Goal: Information Seeking & Learning: Learn about a topic

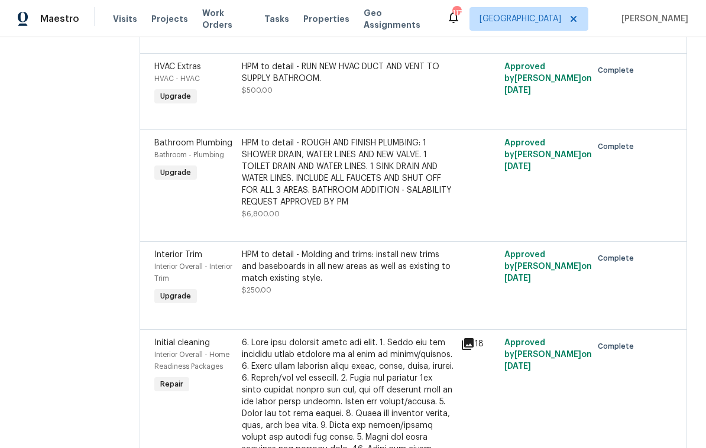
scroll to position [2504, 0]
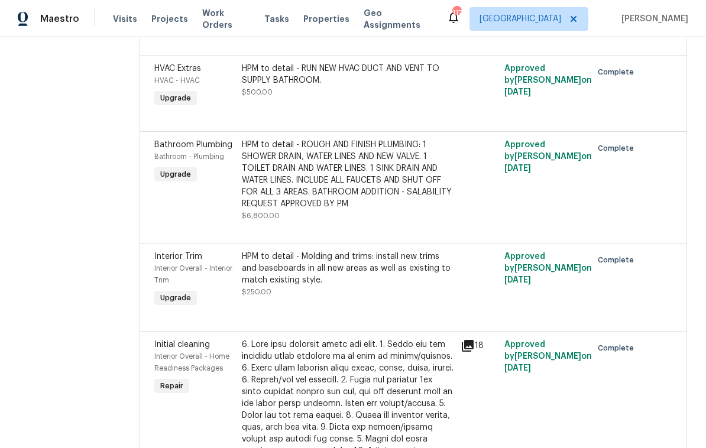
click at [367, 210] on div "HPM to detail - ROUGH AND FINISH PLUMBING: 1 SHOWER DRAIN, WATER LINES AND NEW …" at bounding box center [348, 174] width 212 height 71
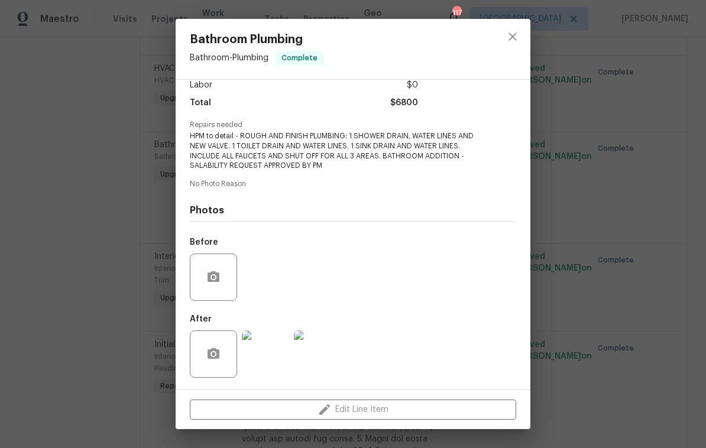
scroll to position [89, 0]
click at [274, 354] on img at bounding box center [265, 354] width 47 height 47
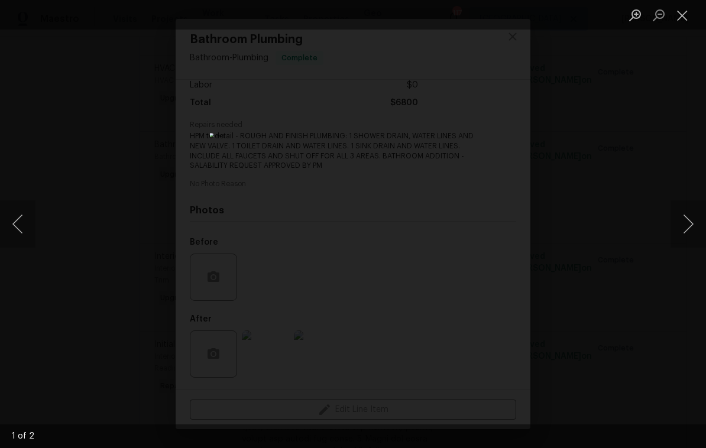
click at [684, 223] on button "Next image" at bounding box center [688, 223] width 35 height 47
click at [678, 231] on button "Next image" at bounding box center [688, 223] width 35 height 47
click at [677, 225] on button "Next image" at bounding box center [688, 223] width 35 height 47
click at [686, 9] on button "Close lightbox" at bounding box center [683, 15] width 24 height 21
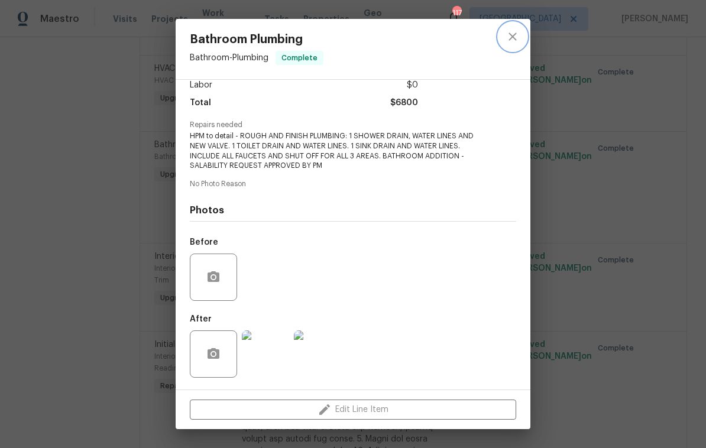
click at [520, 34] on button "close" at bounding box center [513, 36] width 28 height 28
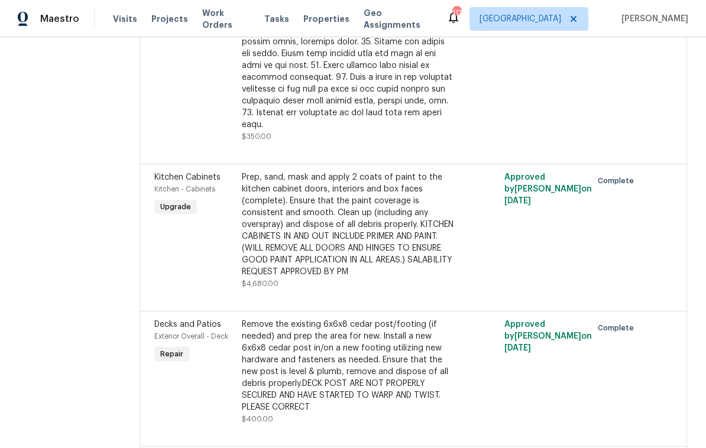
scroll to position [3025, 0]
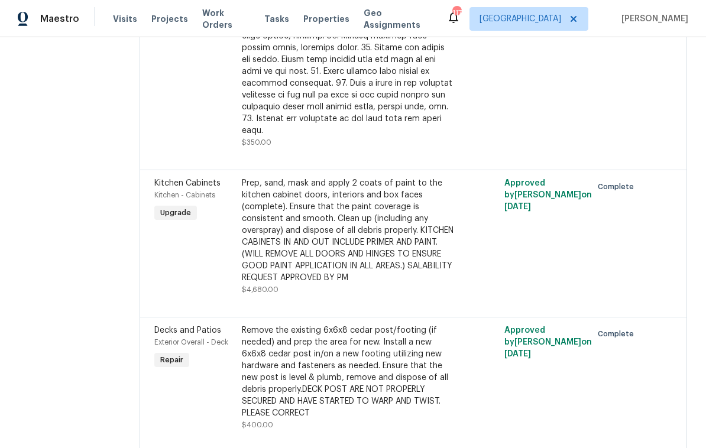
click at [353, 250] on div "Prep, sand, mask and apply 2 coats of paint to the kitchen cabinet doors, inter…" at bounding box center [348, 230] width 212 height 106
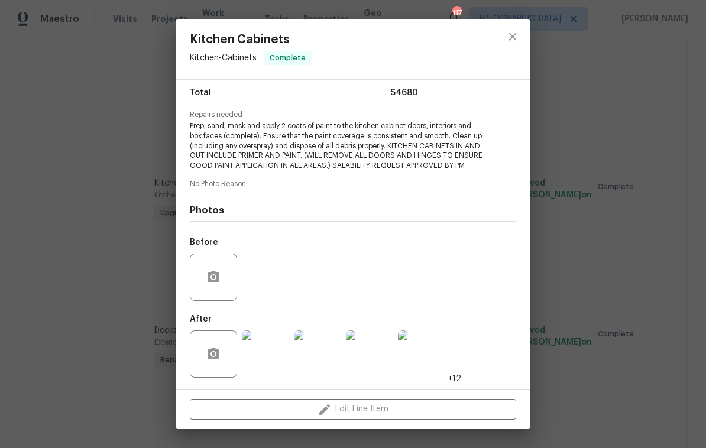
scroll to position [108, 0]
click at [271, 360] on img at bounding box center [265, 354] width 47 height 47
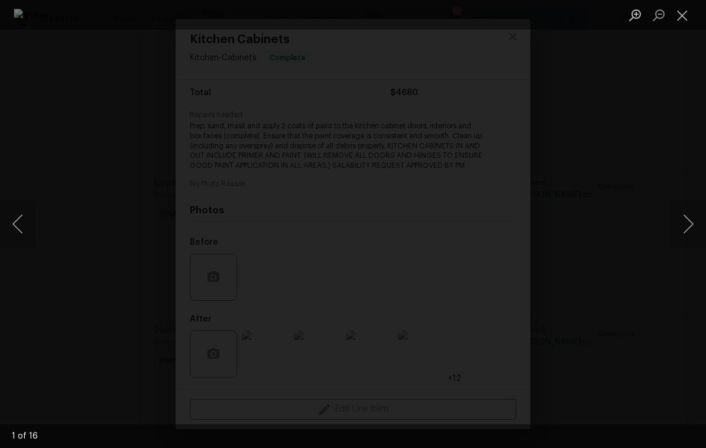
click at [685, 222] on button "Next image" at bounding box center [688, 223] width 35 height 47
click at [680, 229] on button "Next image" at bounding box center [688, 223] width 35 height 47
click at [681, 225] on button "Next image" at bounding box center [688, 223] width 35 height 47
click at [682, 227] on button "Next image" at bounding box center [688, 223] width 35 height 47
click at [676, 233] on button "Next image" at bounding box center [688, 223] width 35 height 47
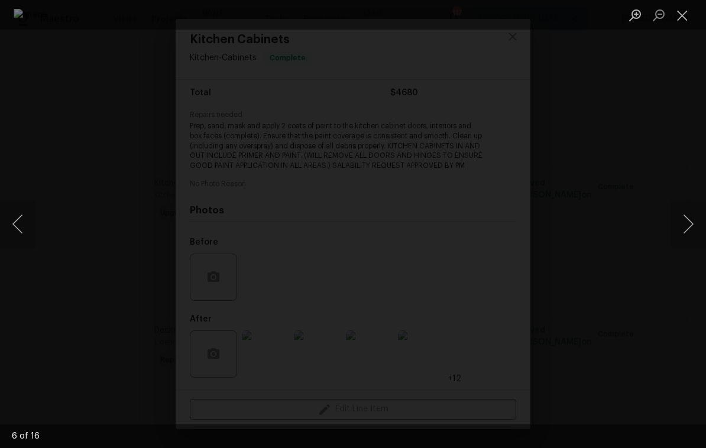
click at [677, 231] on button "Next image" at bounding box center [688, 223] width 35 height 47
click at [680, 232] on button "Next image" at bounding box center [688, 223] width 35 height 47
click at [678, 234] on button "Next image" at bounding box center [688, 223] width 35 height 47
click at [677, 230] on button "Next image" at bounding box center [688, 223] width 35 height 47
click at [677, 231] on button "Next image" at bounding box center [688, 223] width 35 height 47
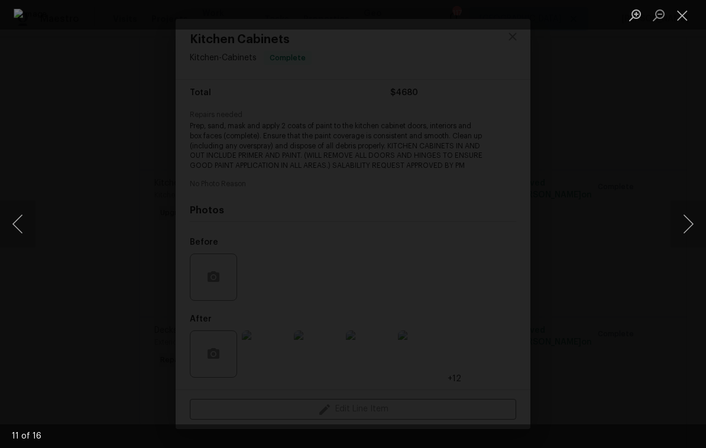
click at [678, 10] on button "Close lightbox" at bounding box center [683, 15] width 24 height 21
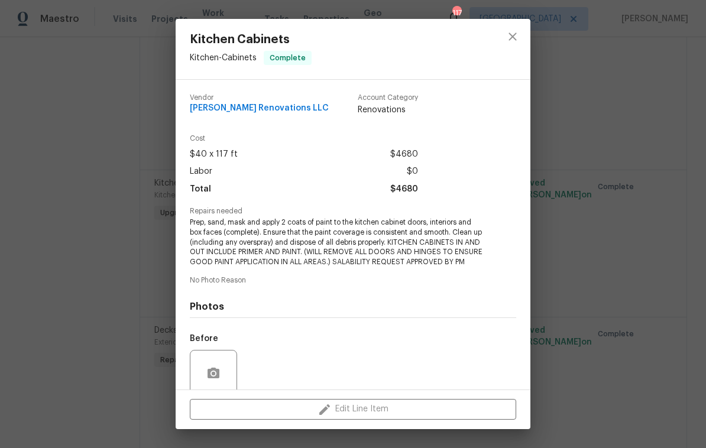
scroll to position [0, 0]
click at [512, 40] on icon "close" at bounding box center [513, 37] width 14 height 14
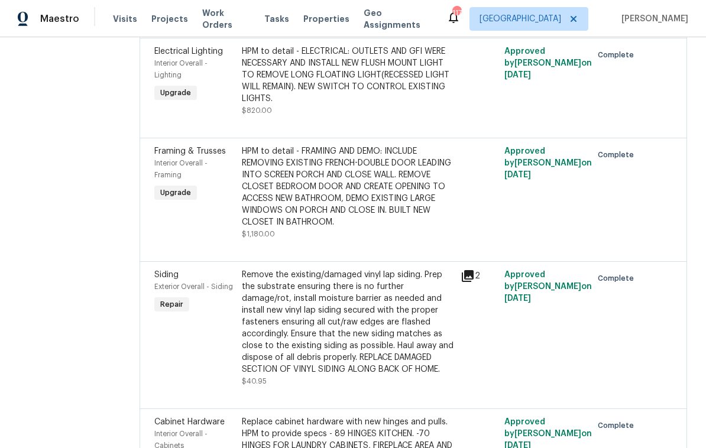
scroll to position [4047, 0]
click at [578, 243] on div "Approved by [PERSON_NAME] on [DATE]" at bounding box center [545, 192] width 88 height 102
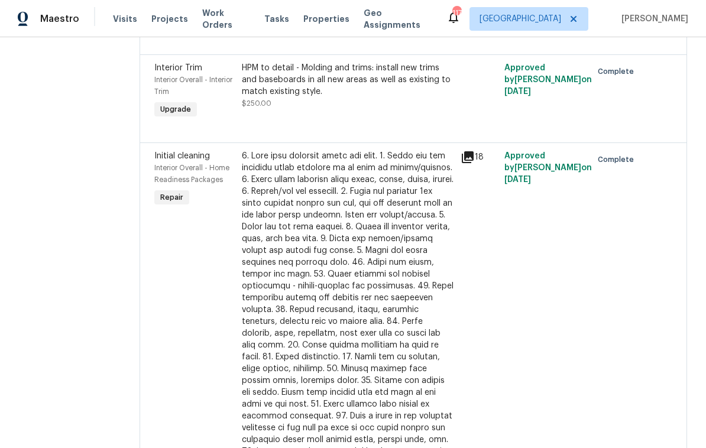
scroll to position [2664, 0]
